Goal: Information Seeking & Learning: Learn about a topic

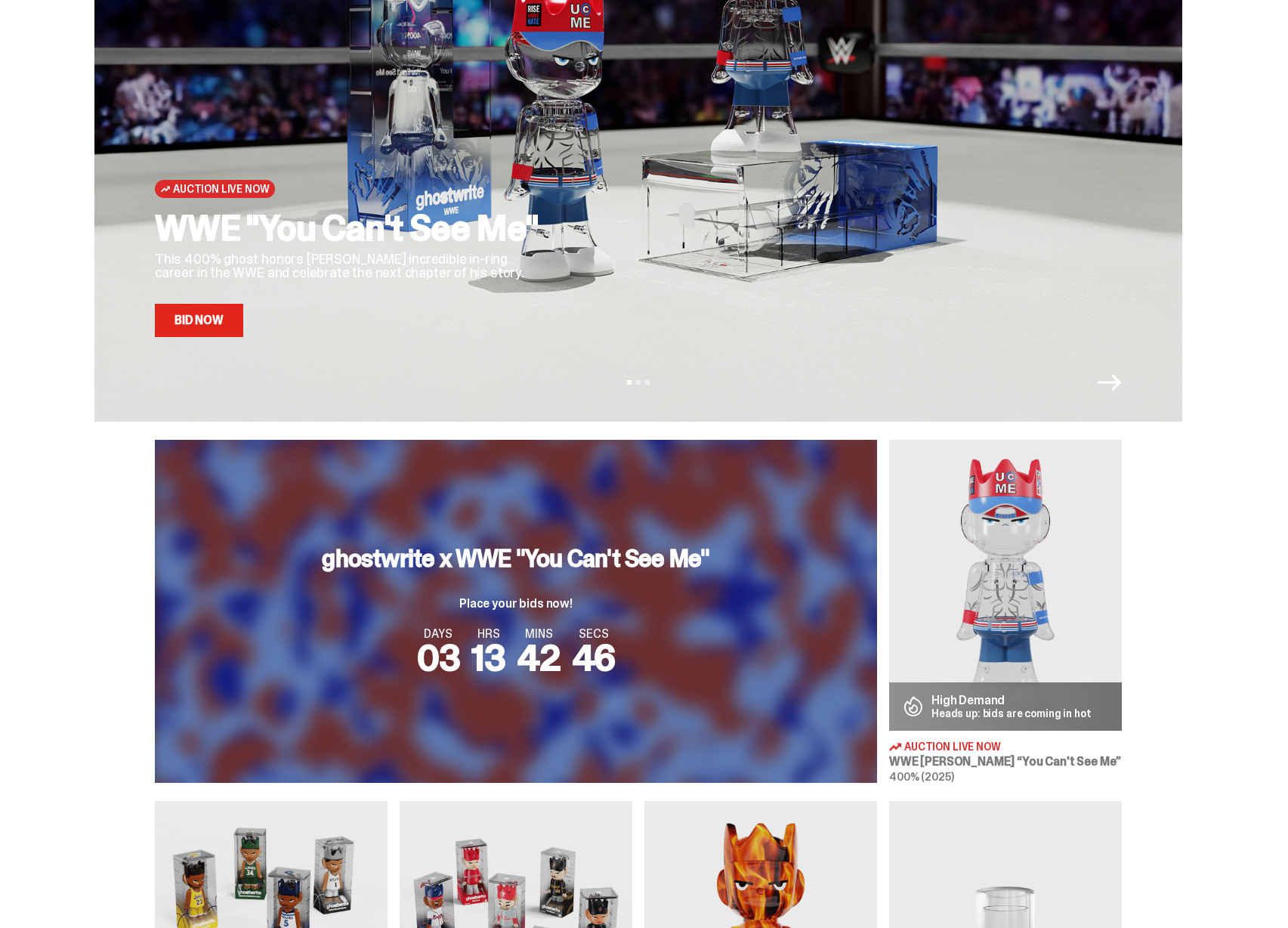
scroll to position [152, 0]
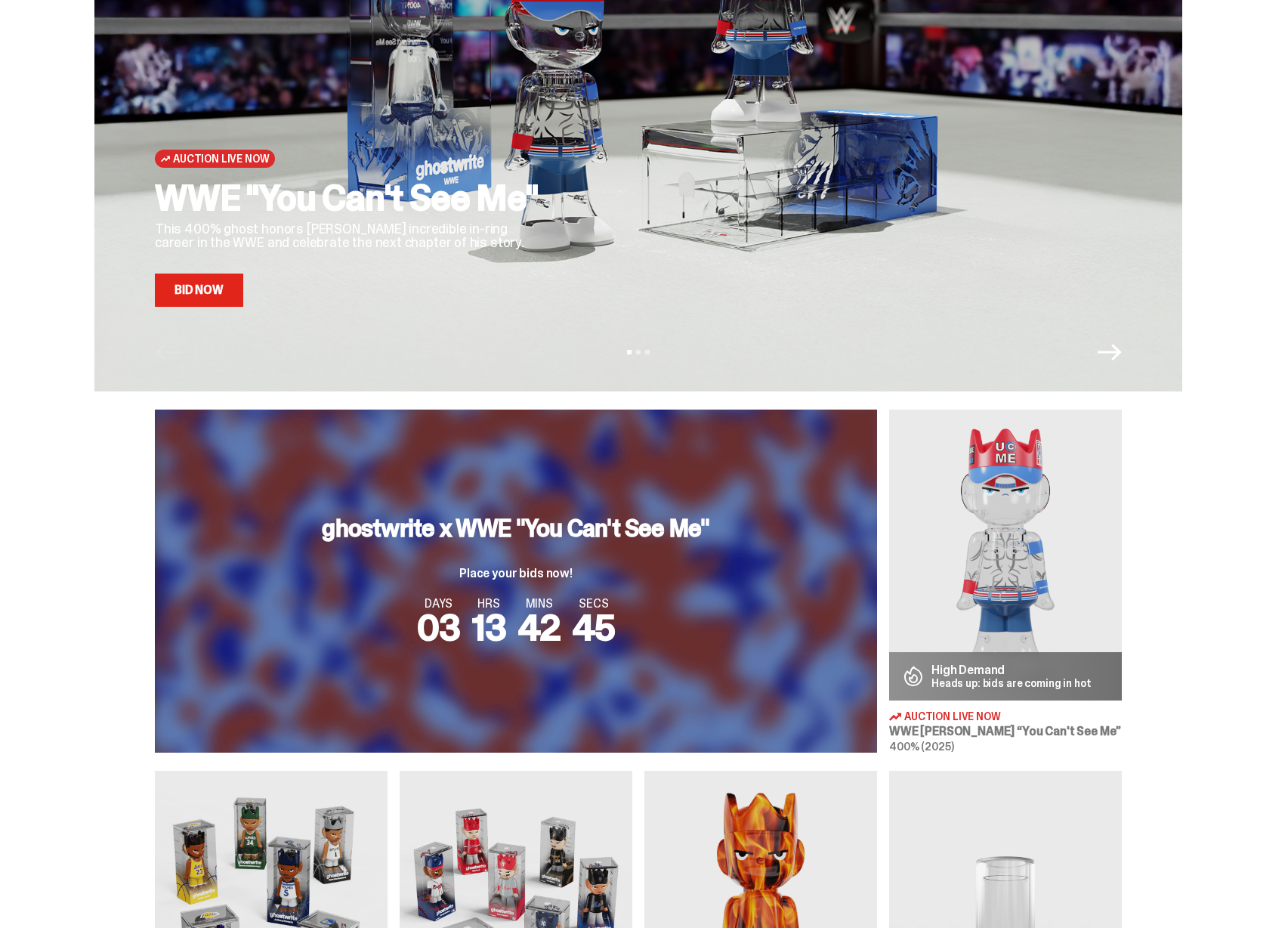
click at [703, 516] on h3 "ghostwrite x WWE "You Can't See Me"" at bounding box center [515, 528] width 388 height 24
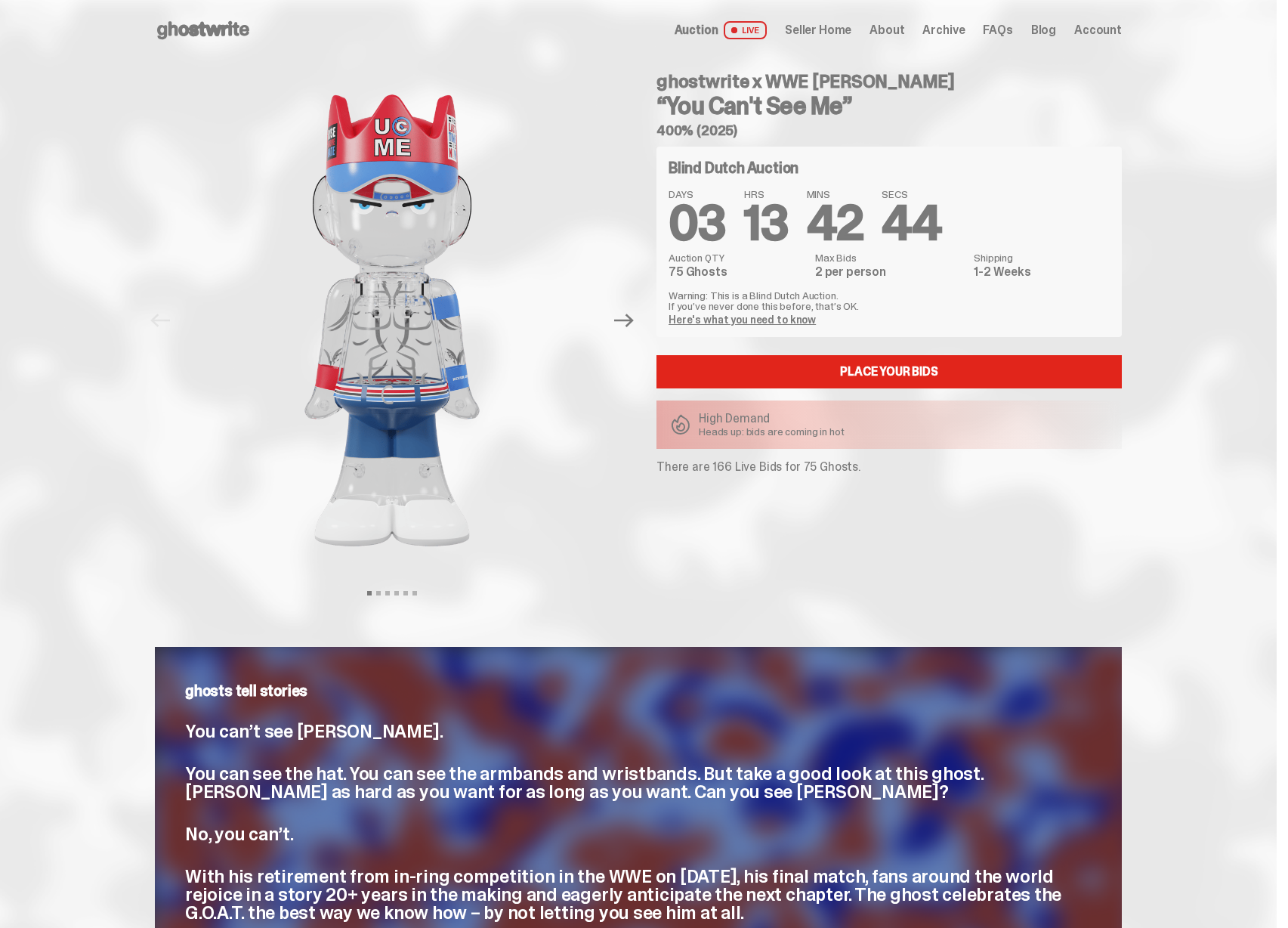
click at [724, 468] on p "There are 166 Live Bids for 75 Ghosts." at bounding box center [890, 467] width 466 height 12
click at [723, 470] on p "There are 166 Live Bids for 75 Ghosts." at bounding box center [890, 467] width 466 height 12
drag, startPoint x: 716, startPoint y: 471, endPoint x: 732, endPoint y: 469, distance: 16.1
click at [732, 469] on p "There are 166 Live Bids for 75 Ghosts." at bounding box center [890, 467] width 466 height 12
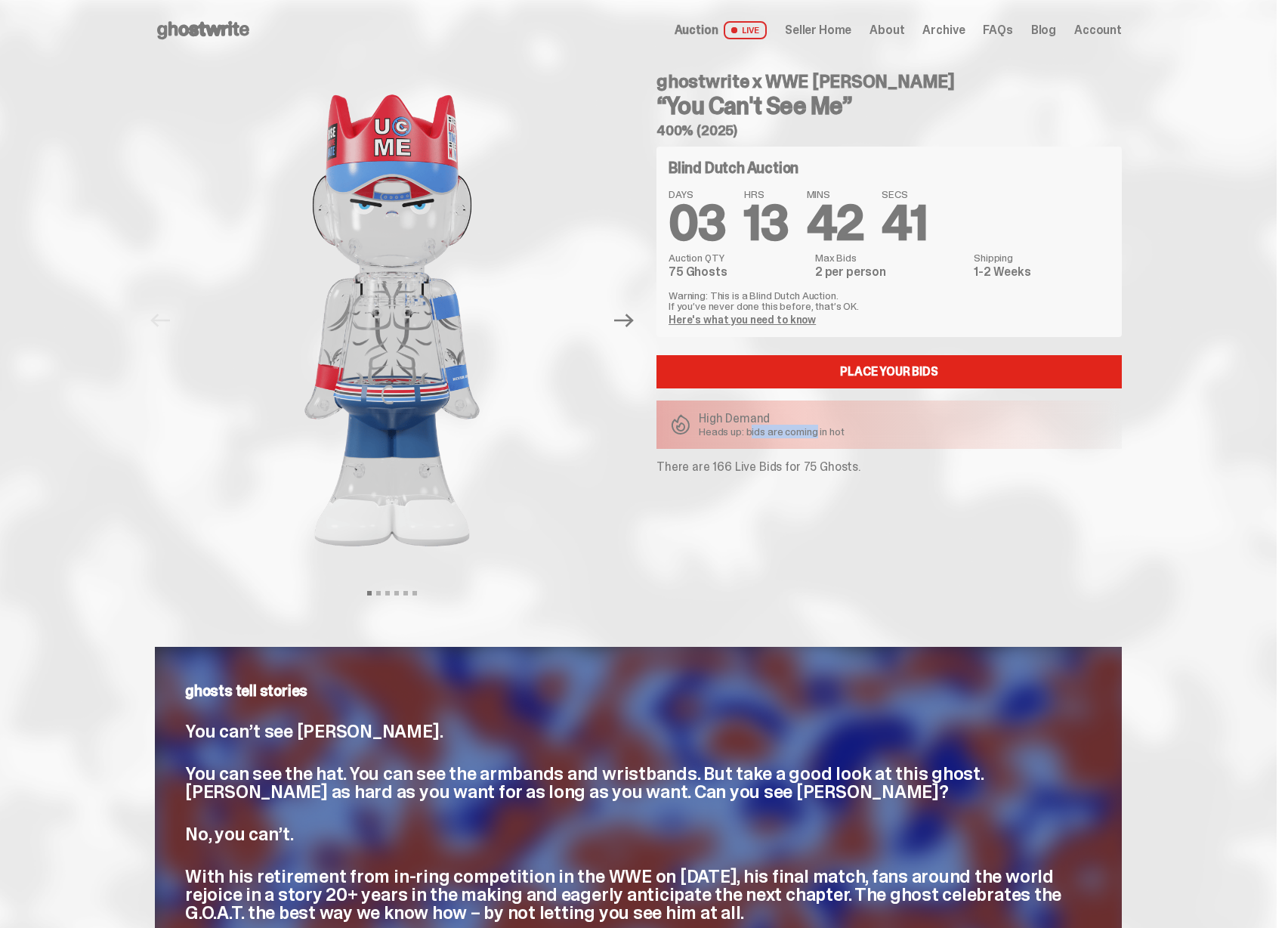
drag, startPoint x: 770, startPoint y: 430, endPoint x: 834, endPoint y: 433, distance: 64.1
click at [825, 431] on p "Heads up: bids are coming in hot" at bounding box center [771, 431] width 146 height 10
drag, startPoint x: 834, startPoint y: 433, endPoint x: 850, endPoint y: 433, distance: 16.0
click at [837, 433] on p "Heads up: bids are coming in hot" at bounding box center [771, 431] width 146 height 10
drag, startPoint x: 850, startPoint y: 433, endPoint x: 705, endPoint y: 418, distance: 145.8
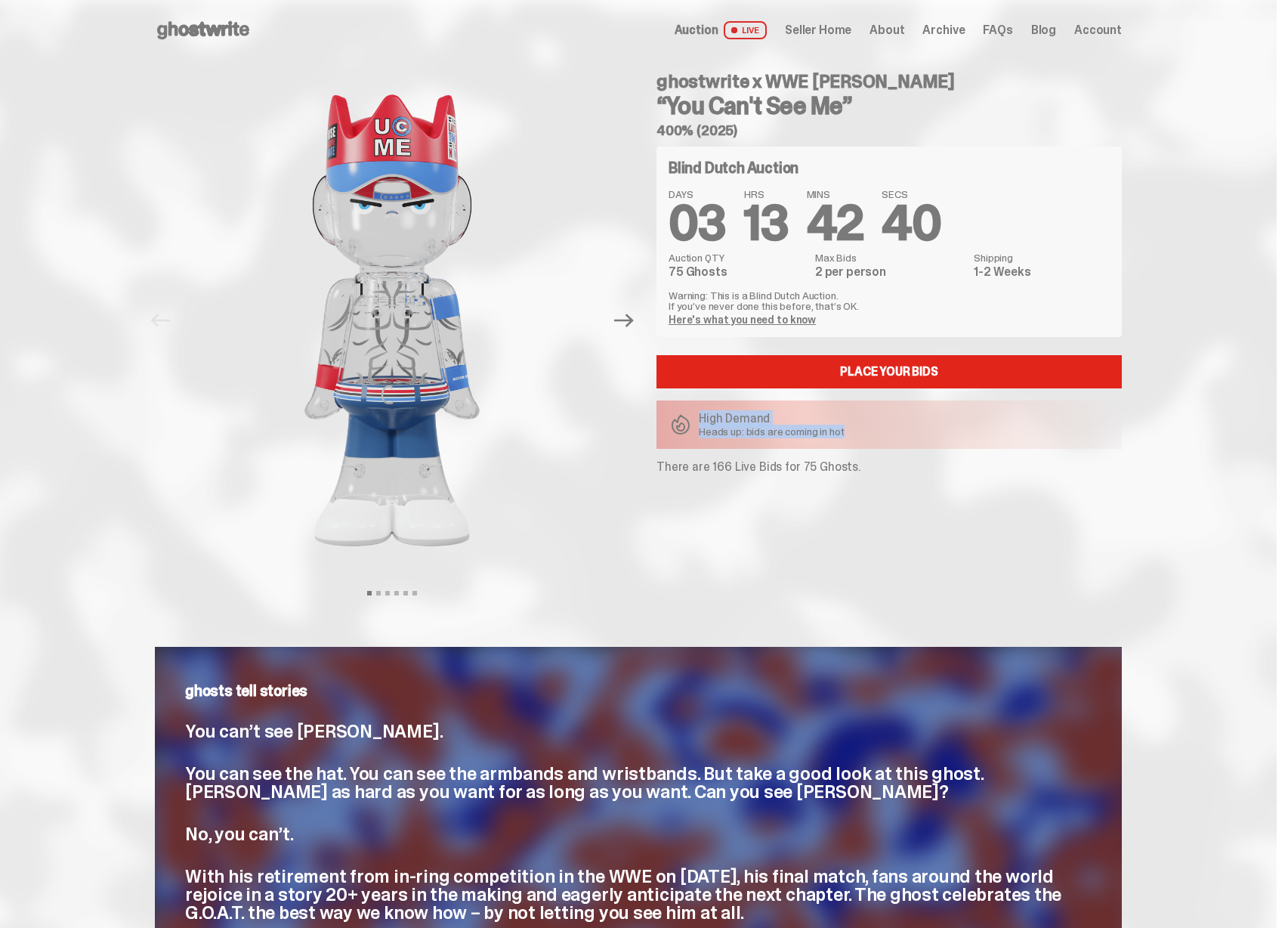
click at [705, 418] on div "High Demand Heads up: bids are coming in hot" at bounding box center [771, 425] width 146 height 24
click at [705, 418] on p "High Demand" at bounding box center [771, 418] width 146 height 12
click at [834, 25] on span "Seller Home" at bounding box center [818, 30] width 67 height 12
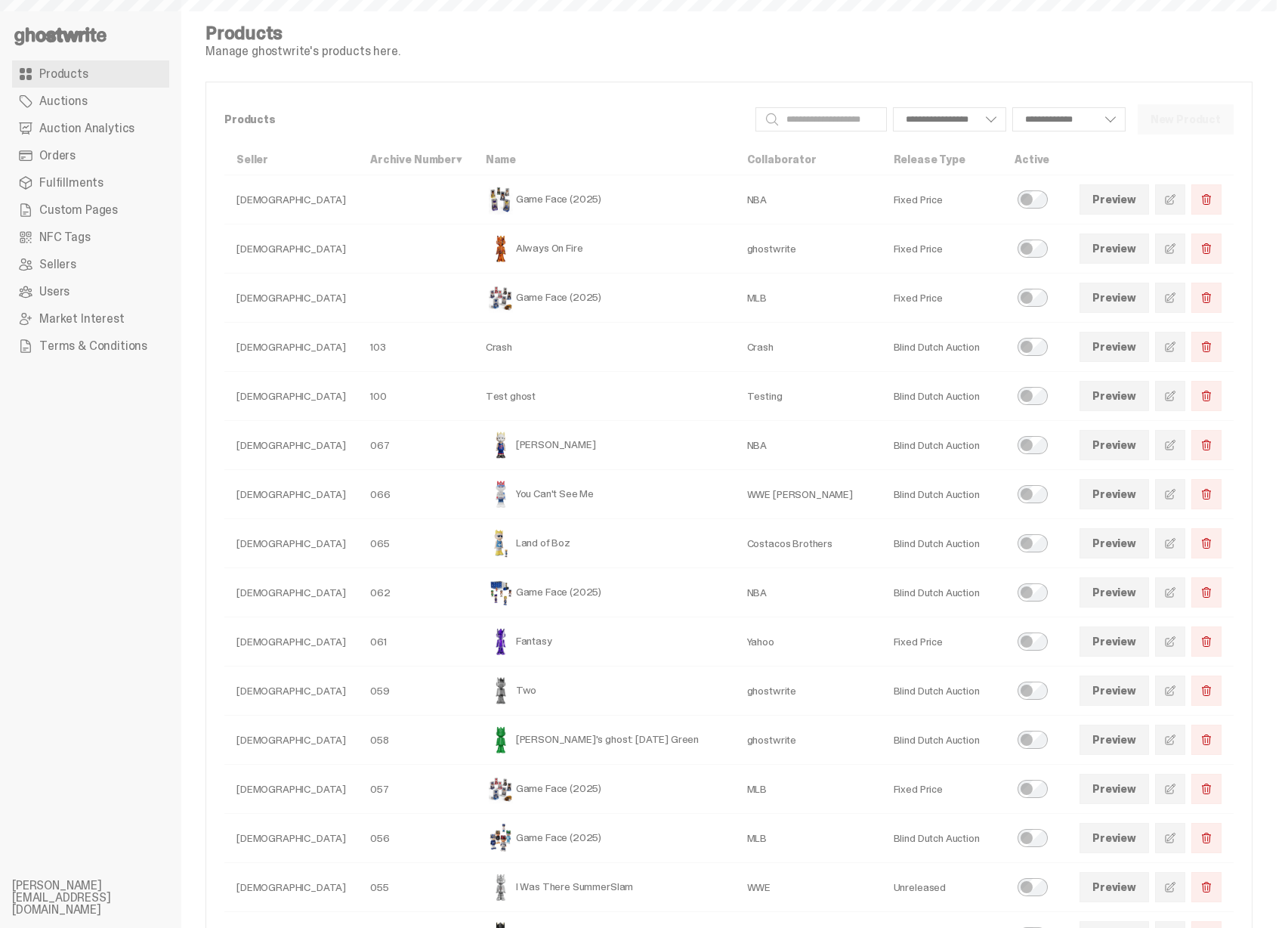
select select
click at [114, 118] on link "Auction Analytics" at bounding box center [90, 129] width 157 height 27
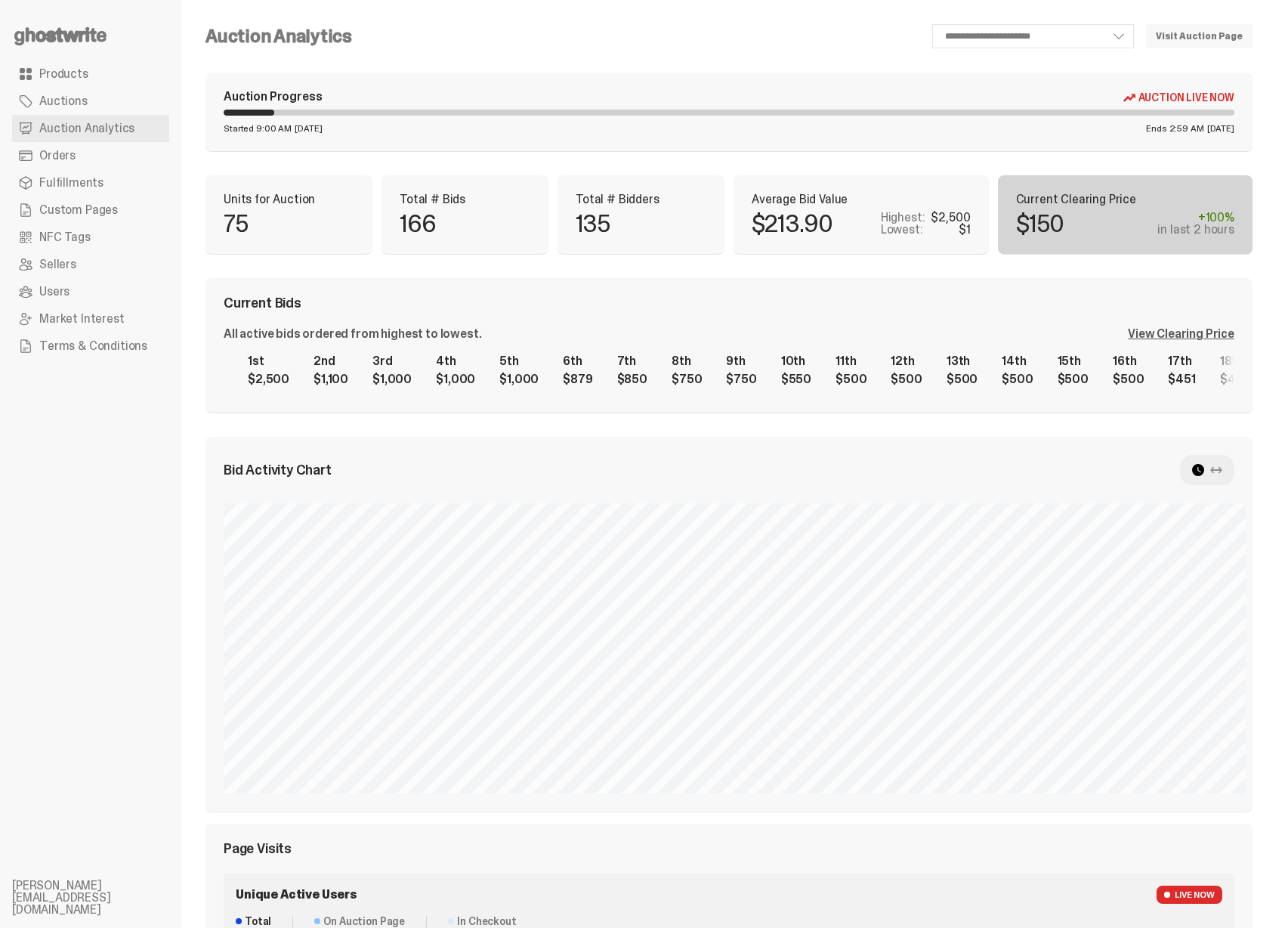
click at [1208, 335] on div "View Clearing Price" at bounding box center [1182, 334] width 106 height 12
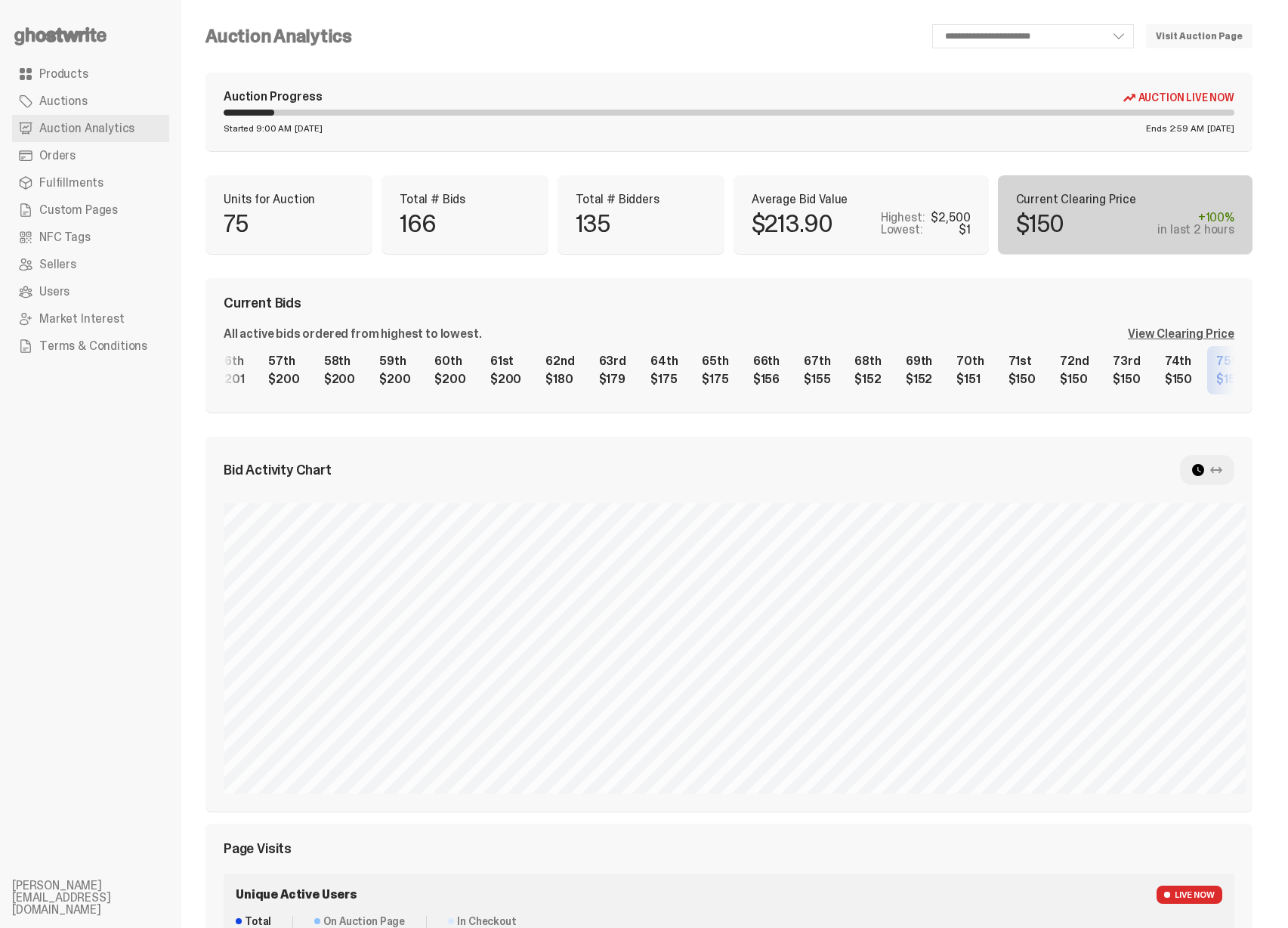
scroll to position [0, 3059]
click at [708, 377] on div "1st $2,500 2nd $1,100 3rd $1,000 4th $1,000 5th $1,000 6th $879 7th $850 8th $7…" at bounding box center [729, 370] width 1011 height 48
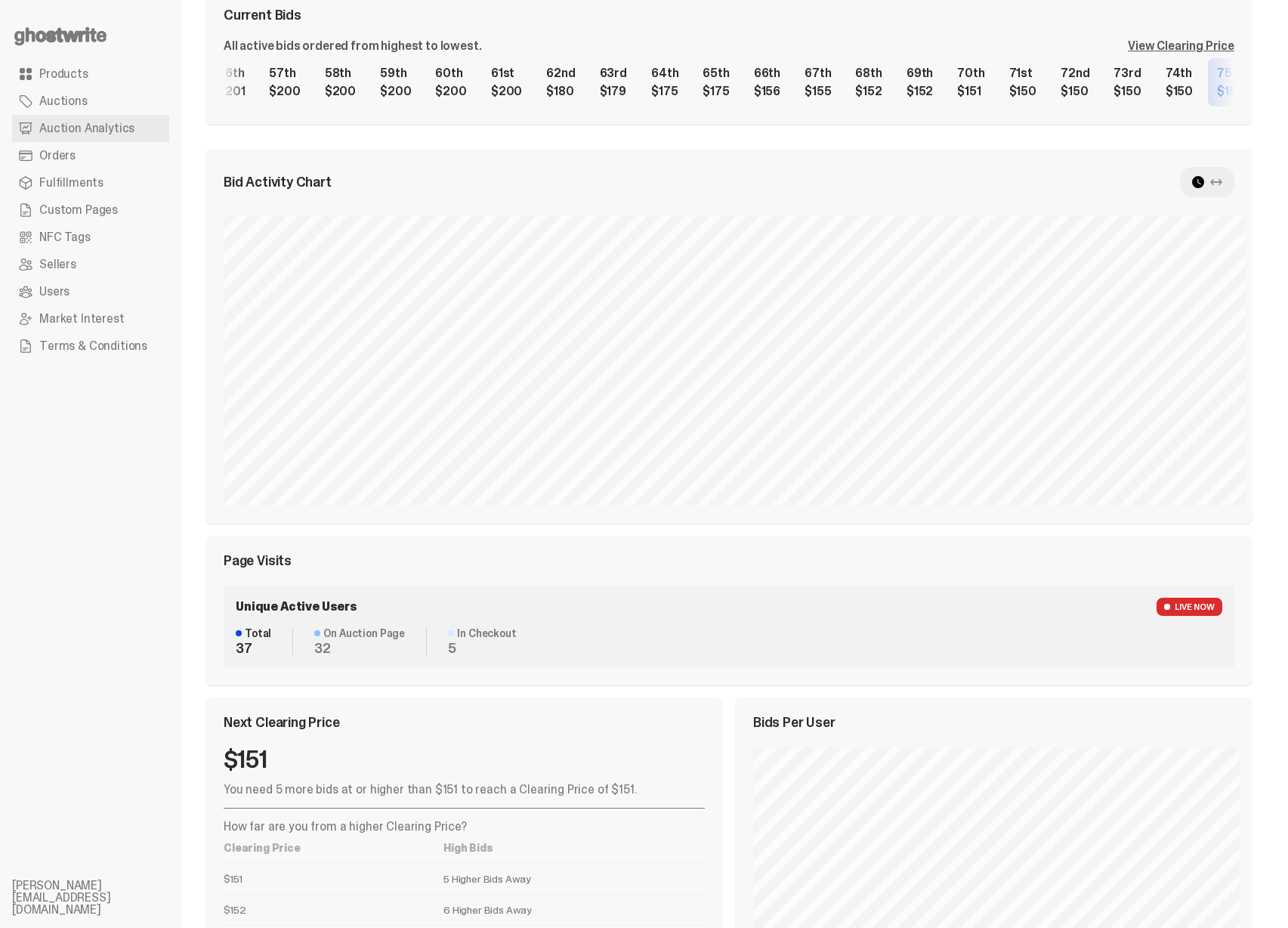
scroll to position [0, 0]
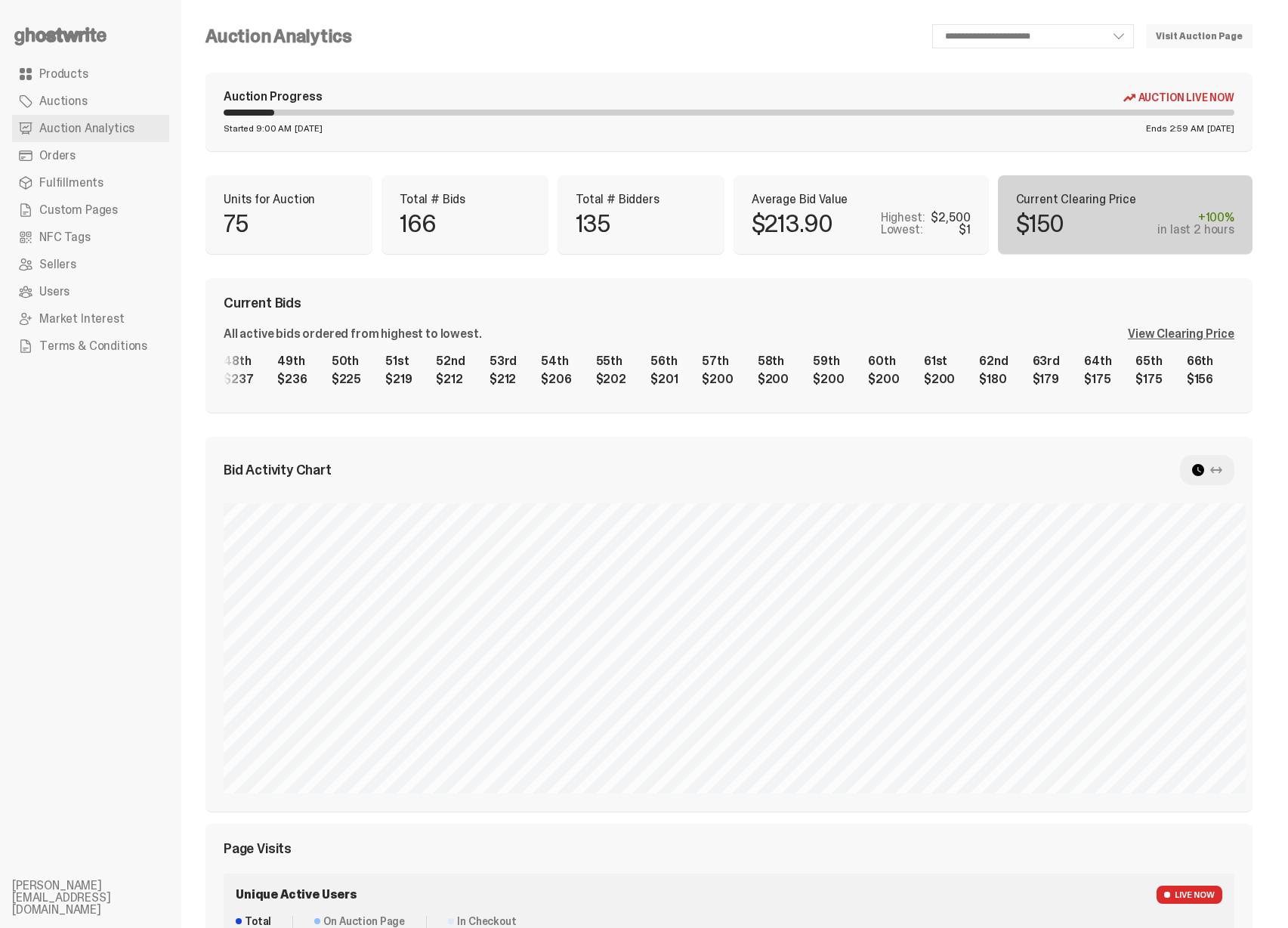
click at [952, 365] on div "1st $2,500 2nd $1,100 3rd $1,000 4th $1,000 5th $1,000 6th $879 7th $850 8th $7…" at bounding box center [729, 370] width 1011 height 48
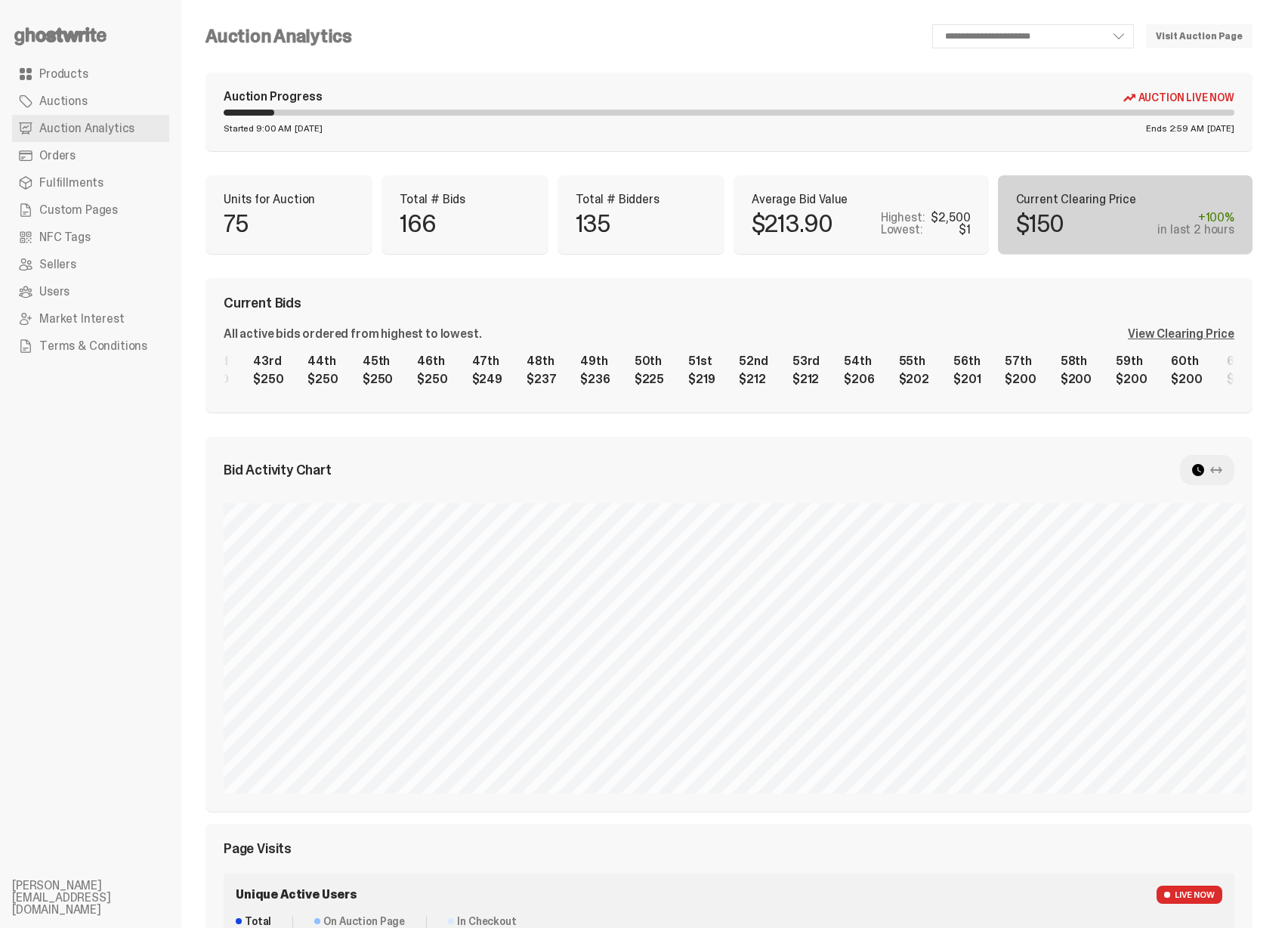
click at [847, 373] on div "1st $2,500 2nd $1,100 3rd $1,000 4th $1,000 5th $1,000 6th $879 7th $850 8th $7…" at bounding box center [729, 370] width 1011 height 48
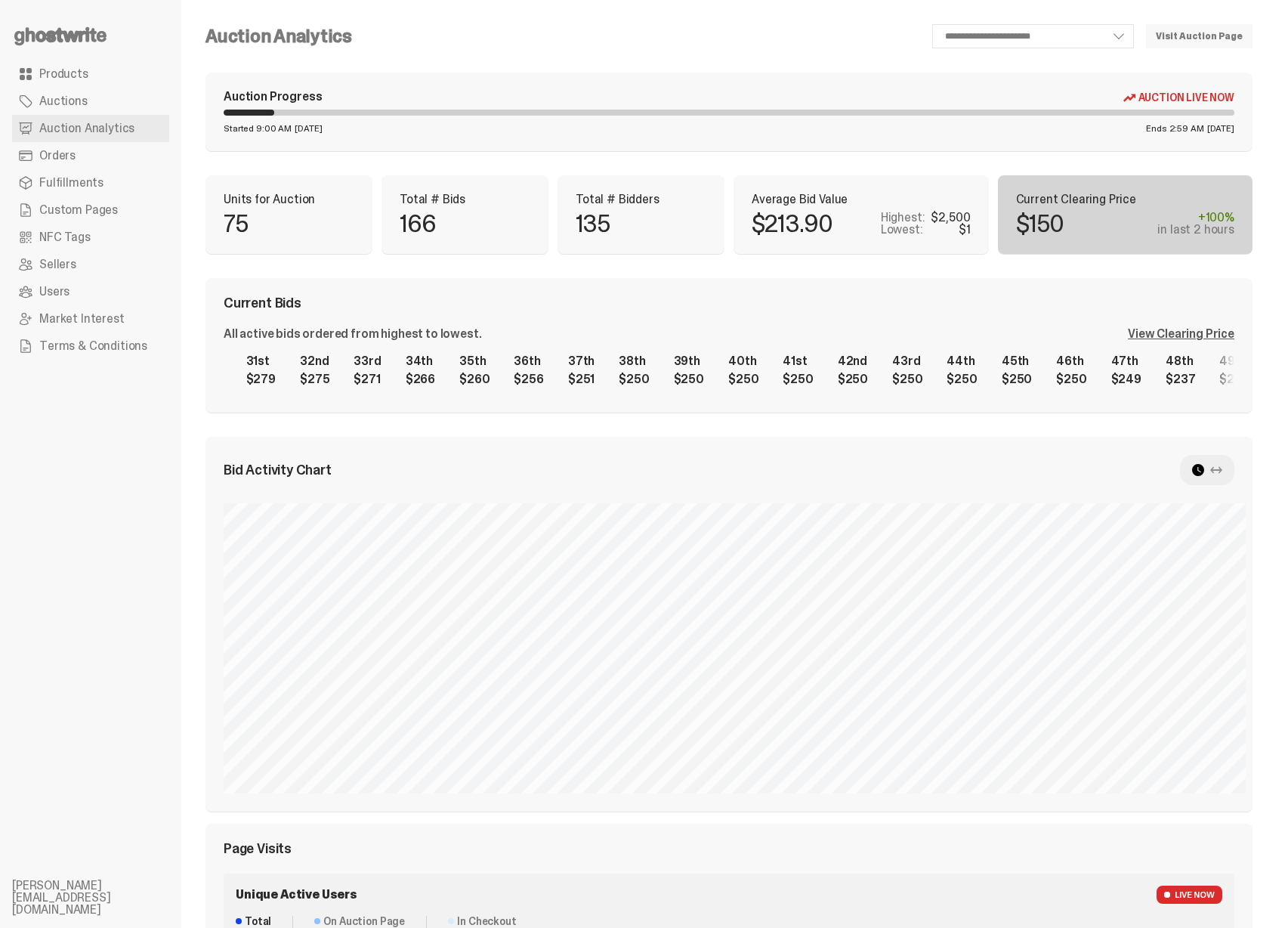
scroll to position [0, 1636]
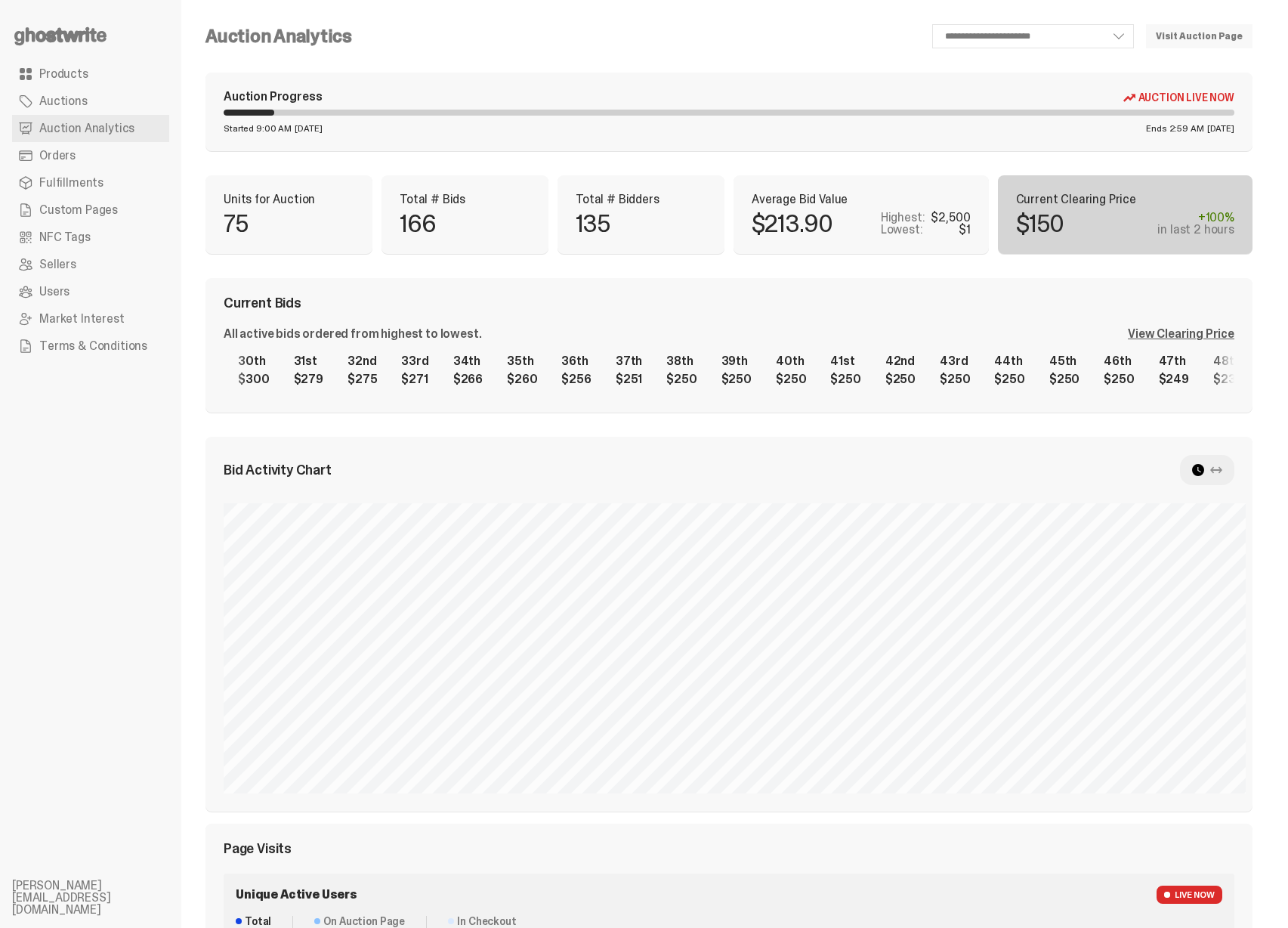
click at [1066, 350] on div "1st $2,500 2nd $1,100 3rd $1,000 4th $1,000 5th $1,000 6th $879 7th $850 8th $7…" at bounding box center [729, 370] width 1011 height 48
click at [634, 360] on div "1st $2,500 2nd $1,100 3rd $1,000 4th $1,000 5th $1,000 6th $879 7th $850 8th $7…" at bounding box center [729, 370] width 1011 height 48
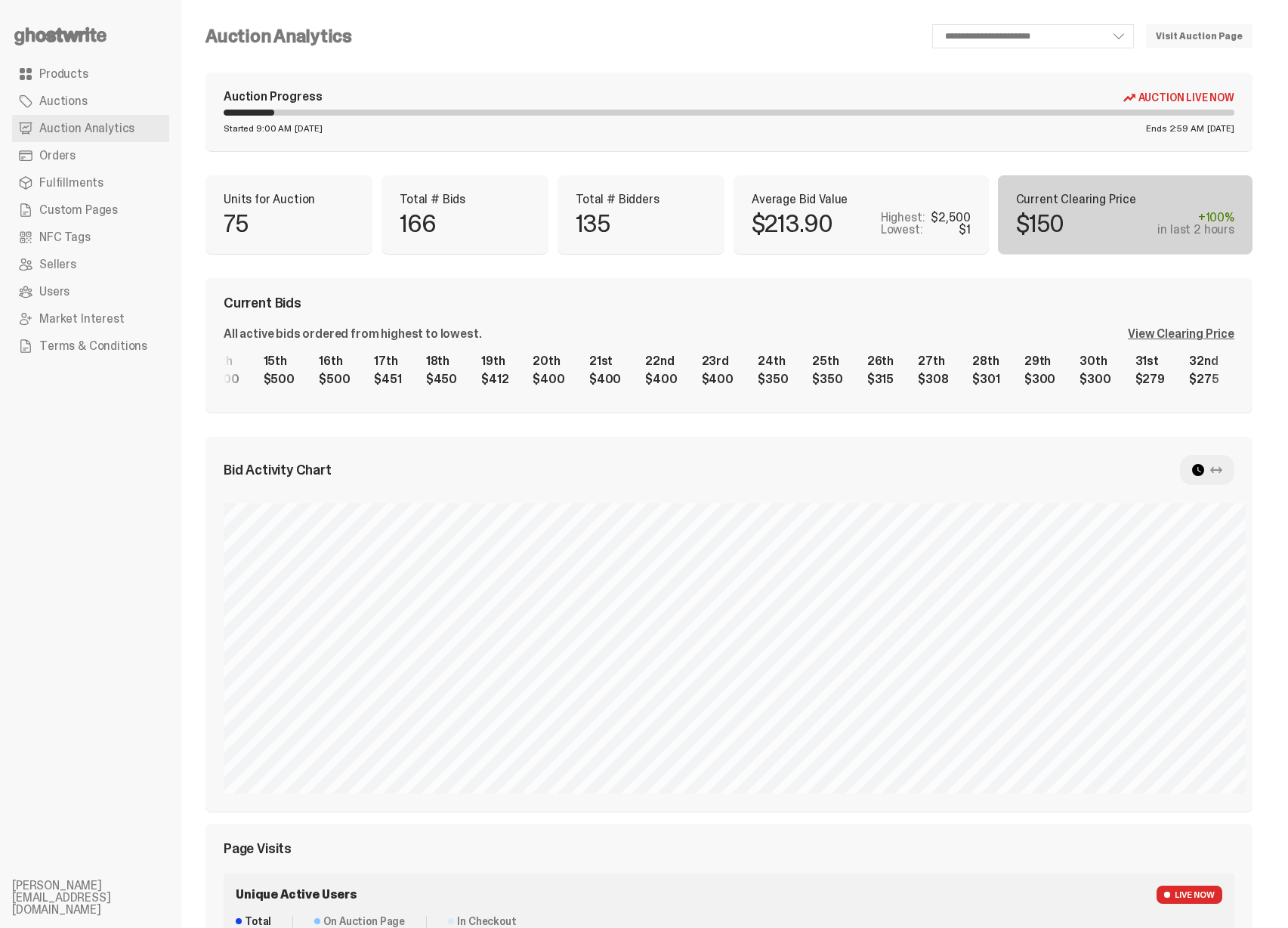
click at [873, 369] on div "1st $2,500 2nd $1,100 3rd $1,000 4th $1,000 5th $1,000 6th $879 7th $850 8th $7…" at bounding box center [729, 370] width 1011 height 48
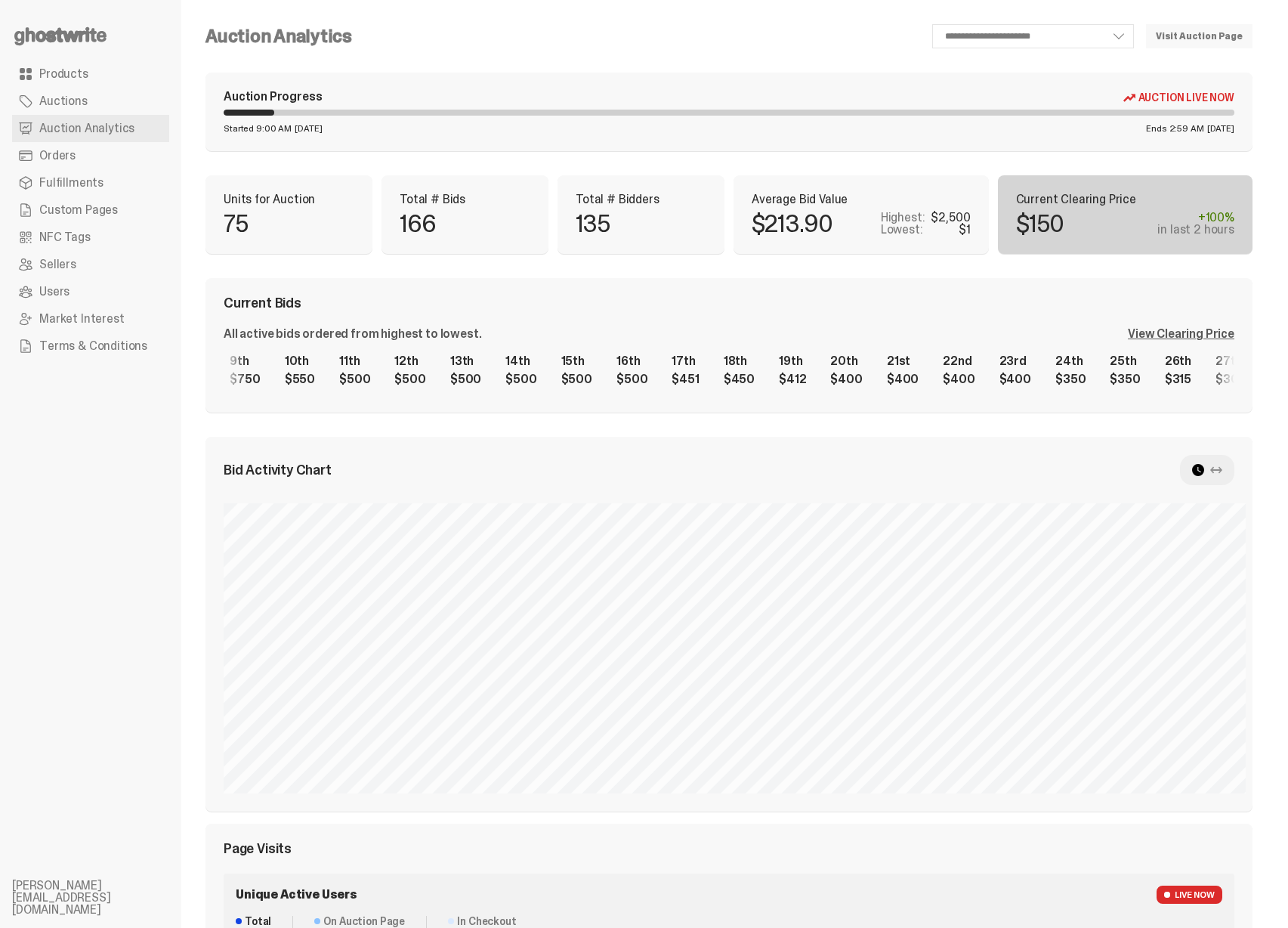
scroll to position [0, 513]
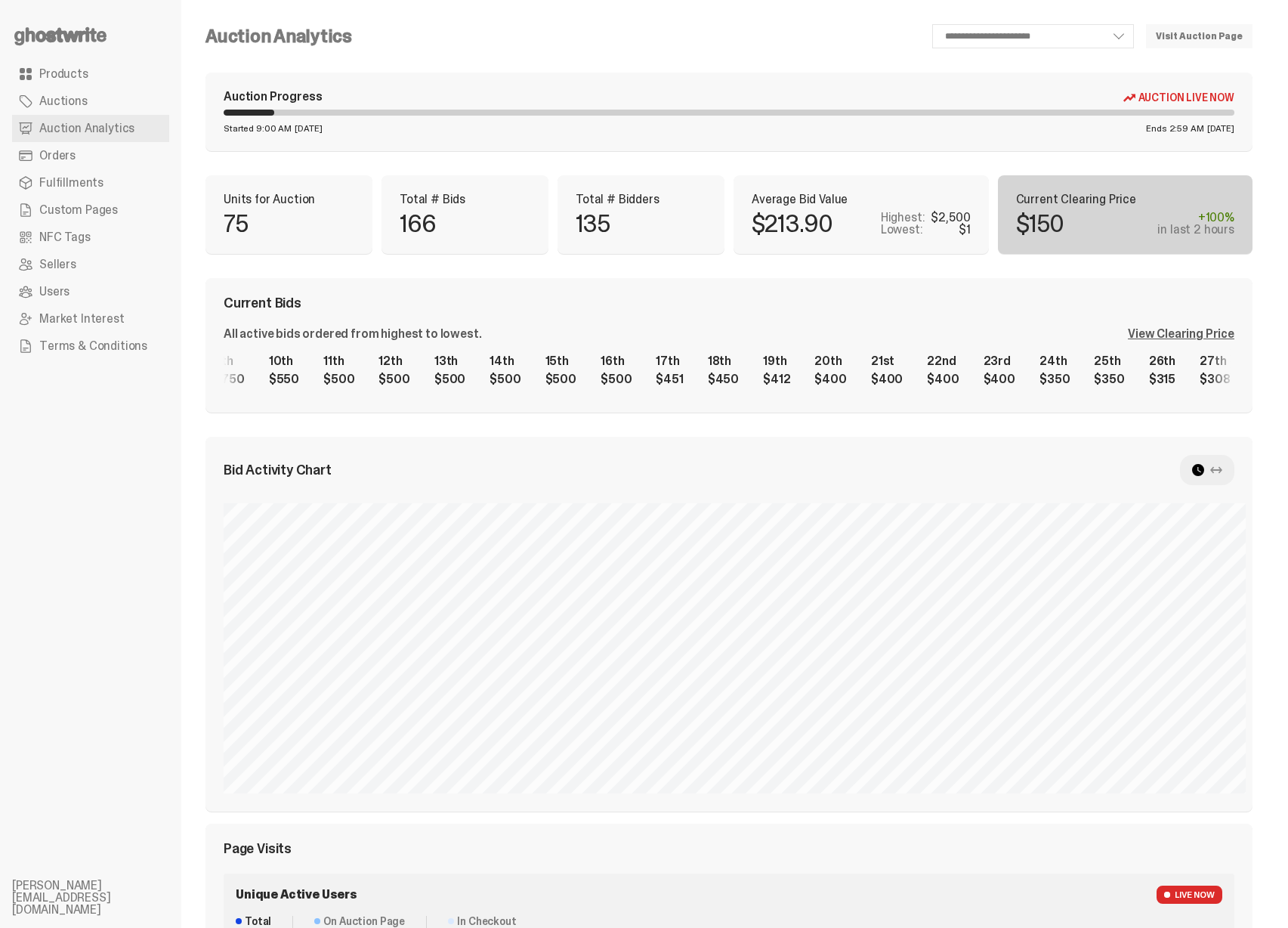
click at [769, 375] on div "1st $2,500 2nd $1,100 3rd $1,000 4th $1,000 5th $1,000 6th $879 7th $850 8th $7…" at bounding box center [729, 370] width 1011 height 48
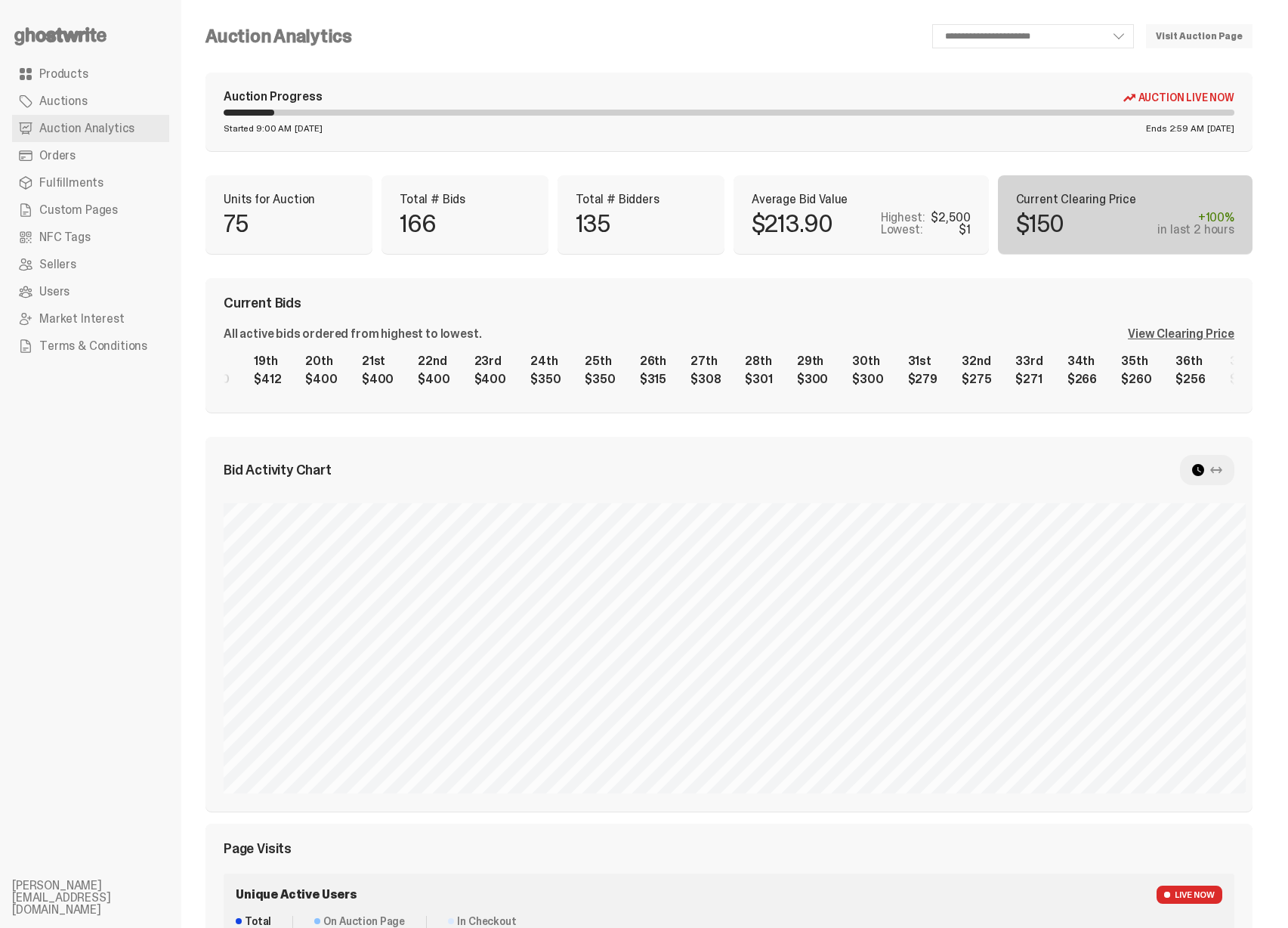
click at [440, 392] on div "1st $2,500 2nd $1,100 3rd $1,000 4th $1,000 5th $1,000 6th $879 7th $850 8th $7…" at bounding box center [729, 370] width 1011 height 48
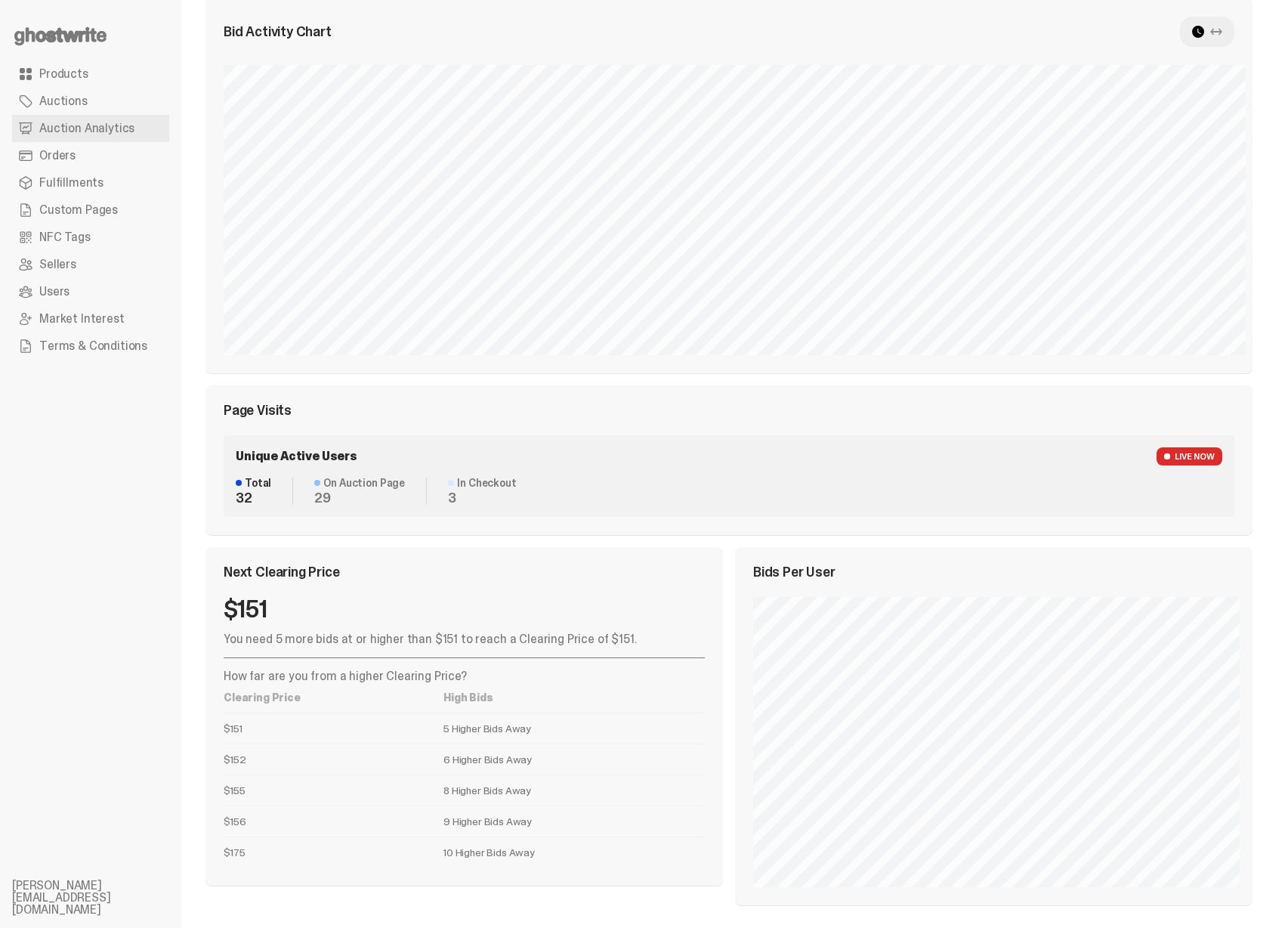
scroll to position [440, 0]
drag, startPoint x: 320, startPoint y: 478, endPoint x: 343, endPoint y: 502, distance: 33.2
click at [344, 502] on dl "On Auction Page 29" at bounding box center [360, 490] width 134 height 27
click at [343, 502] on dd "30" at bounding box center [359, 497] width 91 height 14
drag, startPoint x: 328, startPoint y: 500, endPoint x: 318, endPoint y: 483, distance: 19.7
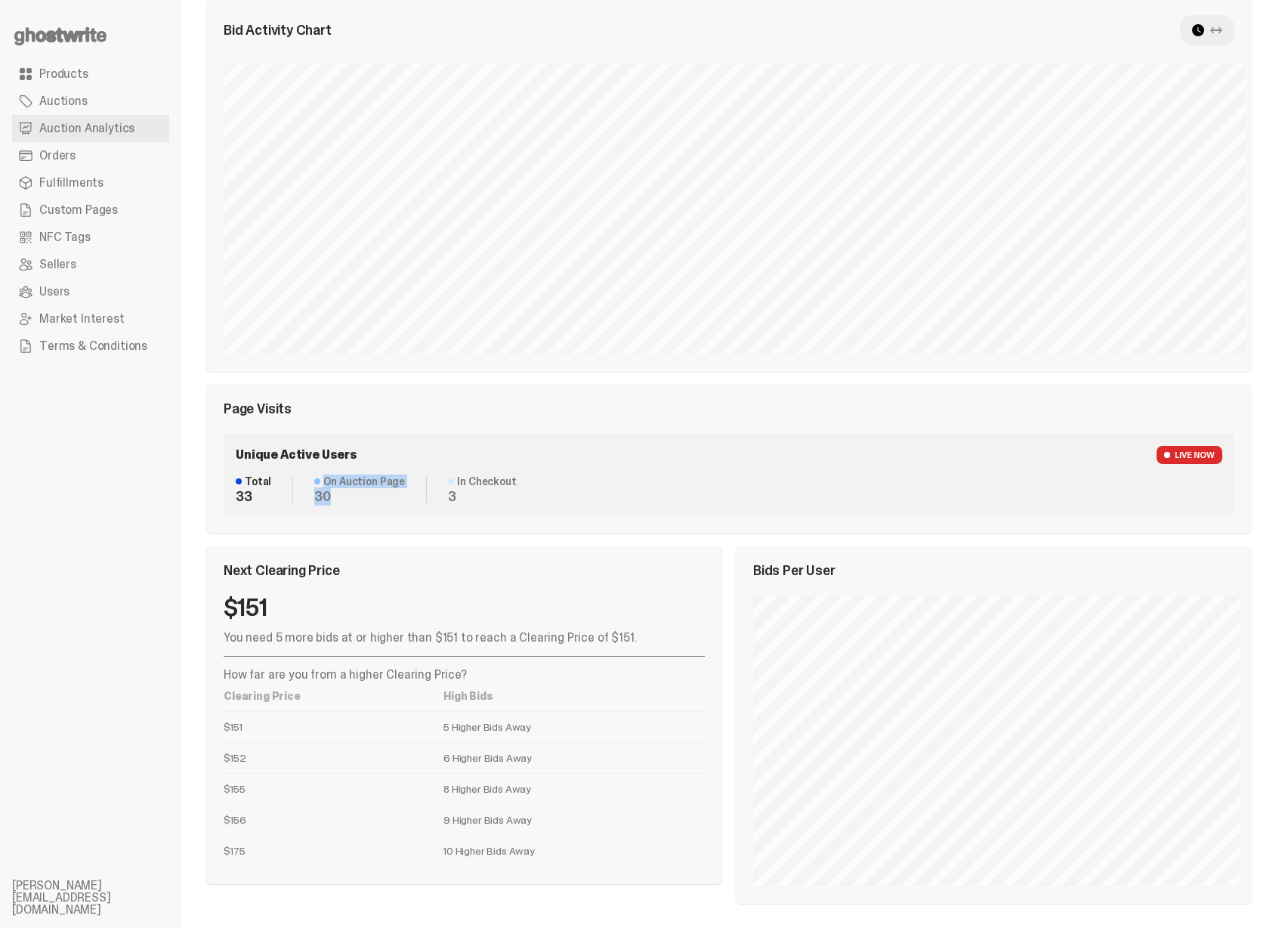
click at [318, 483] on dl "On Auction Page 30" at bounding box center [360, 490] width 134 height 27
click at [323, 490] on dd "30" at bounding box center [359, 497] width 91 height 14
drag, startPoint x: 454, startPoint y: 481, endPoint x: 453, endPoint y: 494, distance: 13.0
click at [453, 494] on dl "In Checkout 3" at bounding box center [472, 490] width 89 height 27
click at [453, 494] on dd "3" at bounding box center [482, 497] width 68 height 14
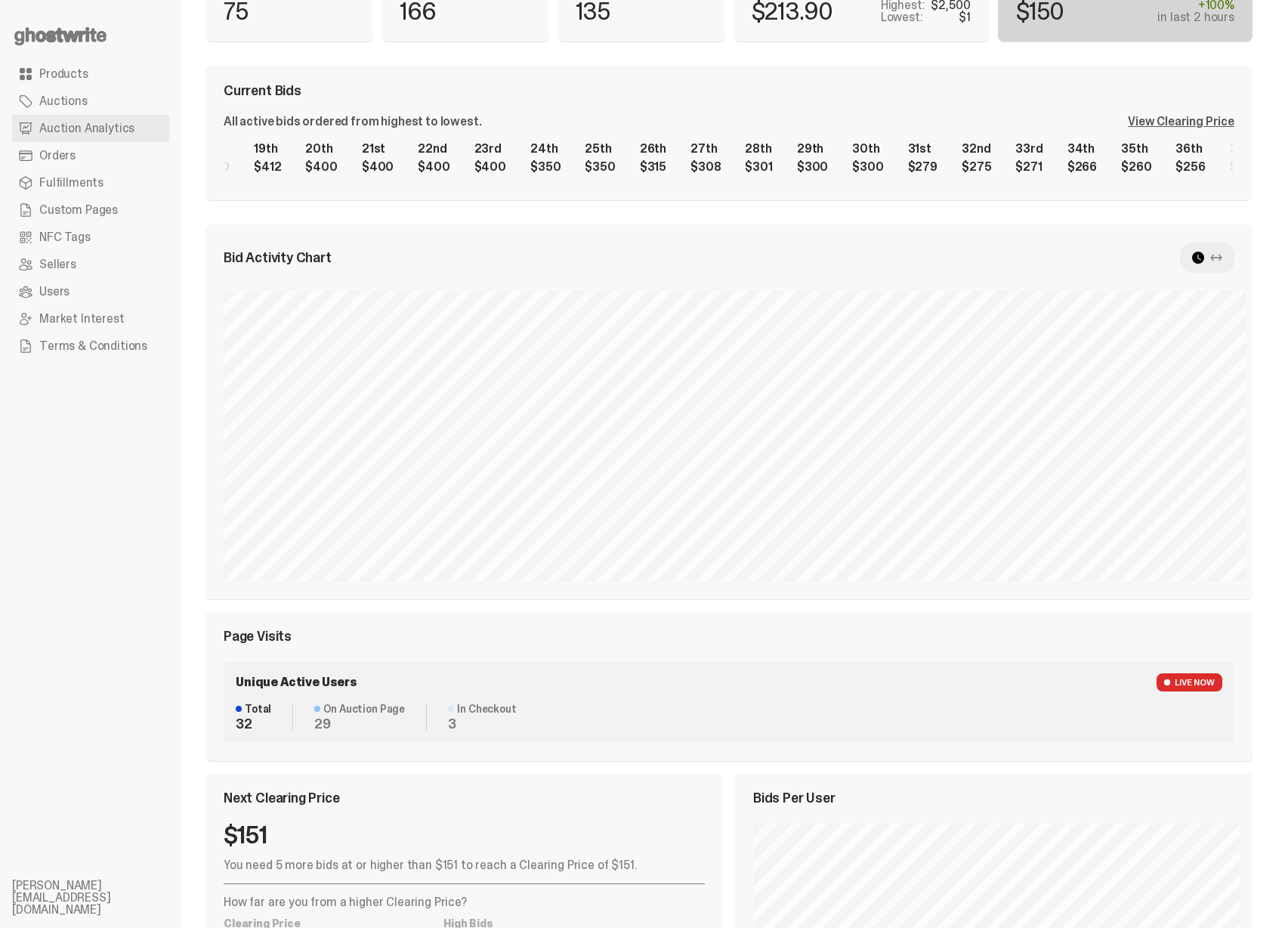
scroll to position [0, 0]
